Goal: Task Accomplishment & Management: Use online tool/utility

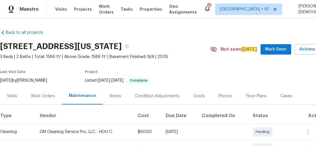
scroll to position [139, 0]
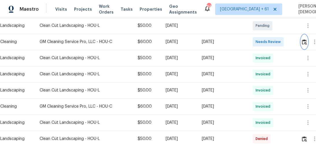
click at [304, 42] on button "button" at bounding box center [304, 42] width 7 height 14
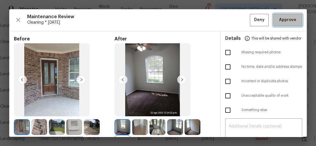
click at [279, 21] on span "Approve" at bounding box center [287, 19] width 17 height 7
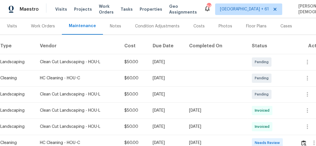
scroll to position [93, 0]
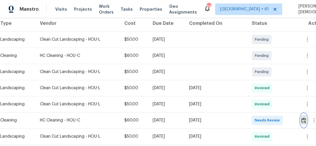
click at [304, 119] on img "button" at bounding box center [304, 120] width 5 height 5
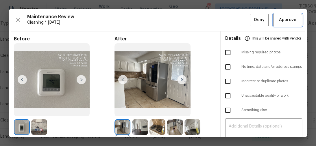
click at [279, 18] on span "Approve" at bounding box center [287, 19] width 17 height 7
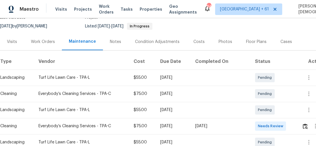
scroll to position [116, 0]
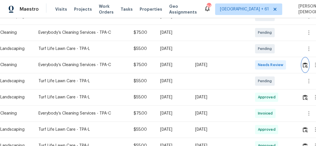
click at [306, 63] on img "button" at bounding box center [305, 65] width 5 height 5
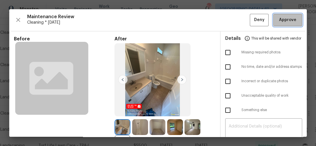
click at [284, 22] on span "Approve" at bounding box center [287, 19] width 17 height 7
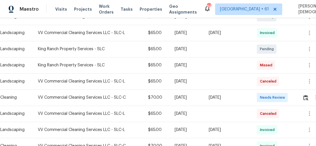
scroll to position [116, 0]
click at [308, 95] on img "button" at bounding box center [306, 97] width 5 height 5
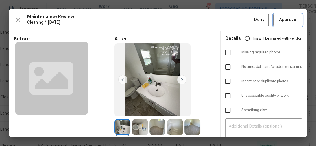
click at [284, 23] on span "Approve" at bounding box center [287, 19] width 17 height 7
